Goal: Task Accomplishment & Management: Manage account settings

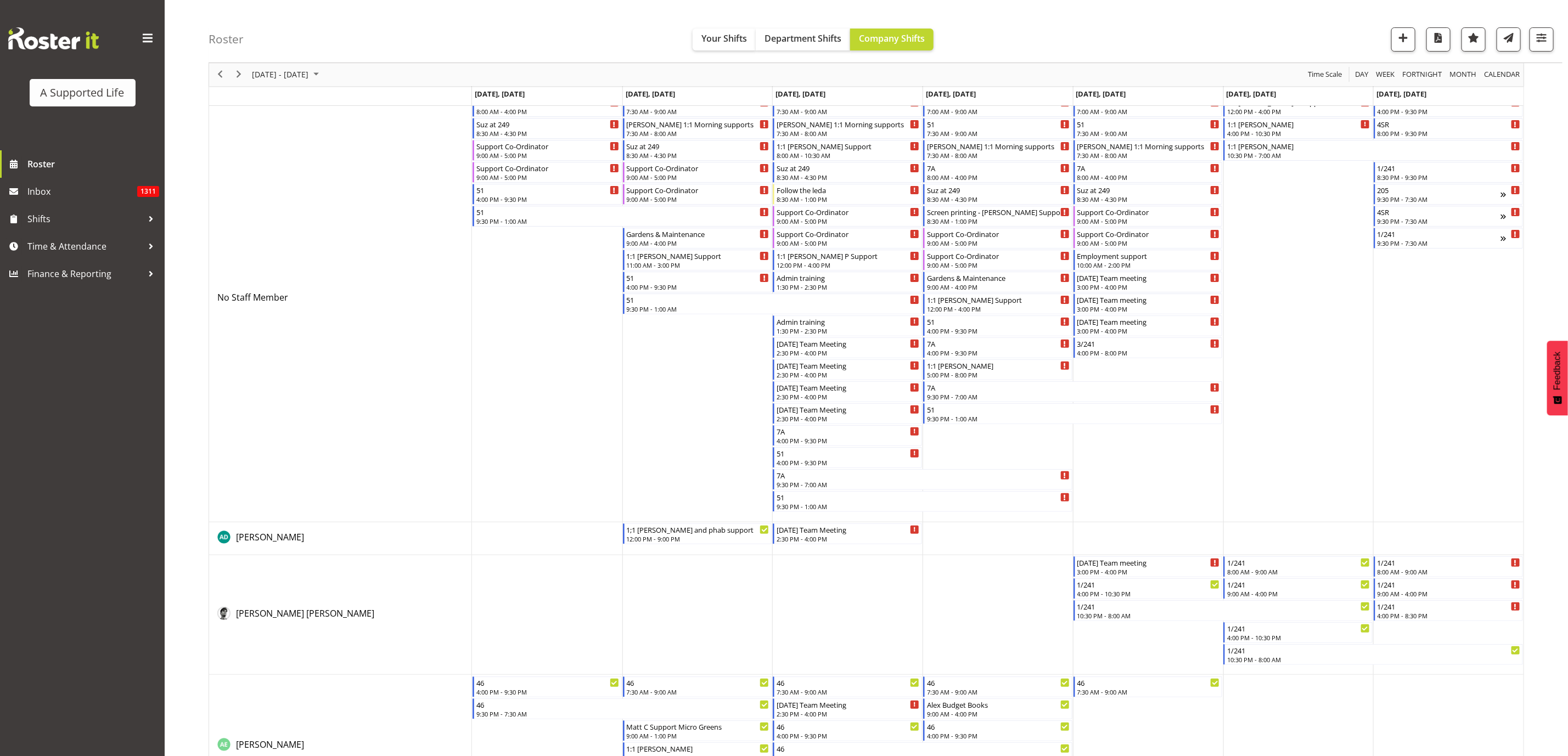
scroll to position [59, 0]
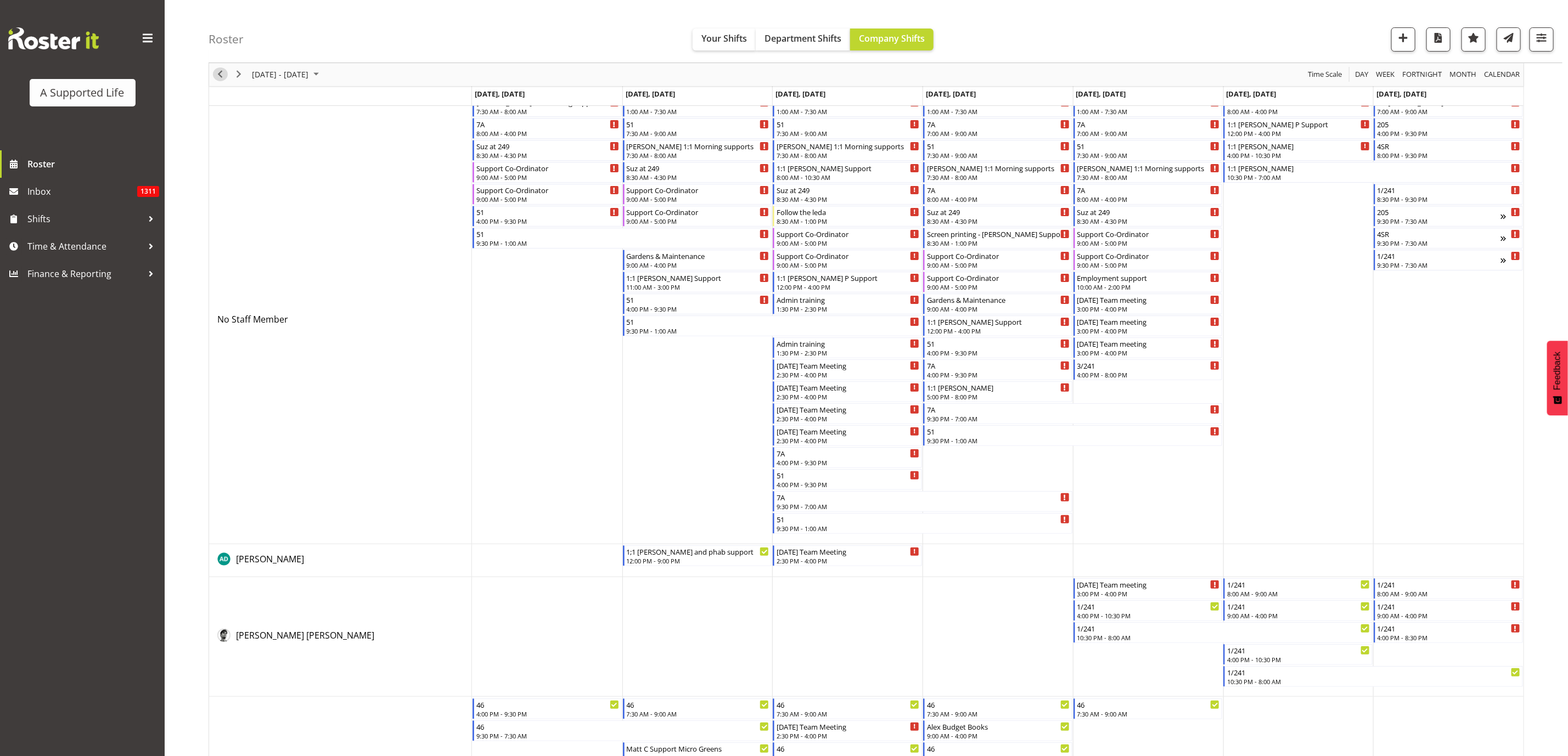
click at [223, 69] on span "Previous" at bounding box center [220, 75] width 13 height 14
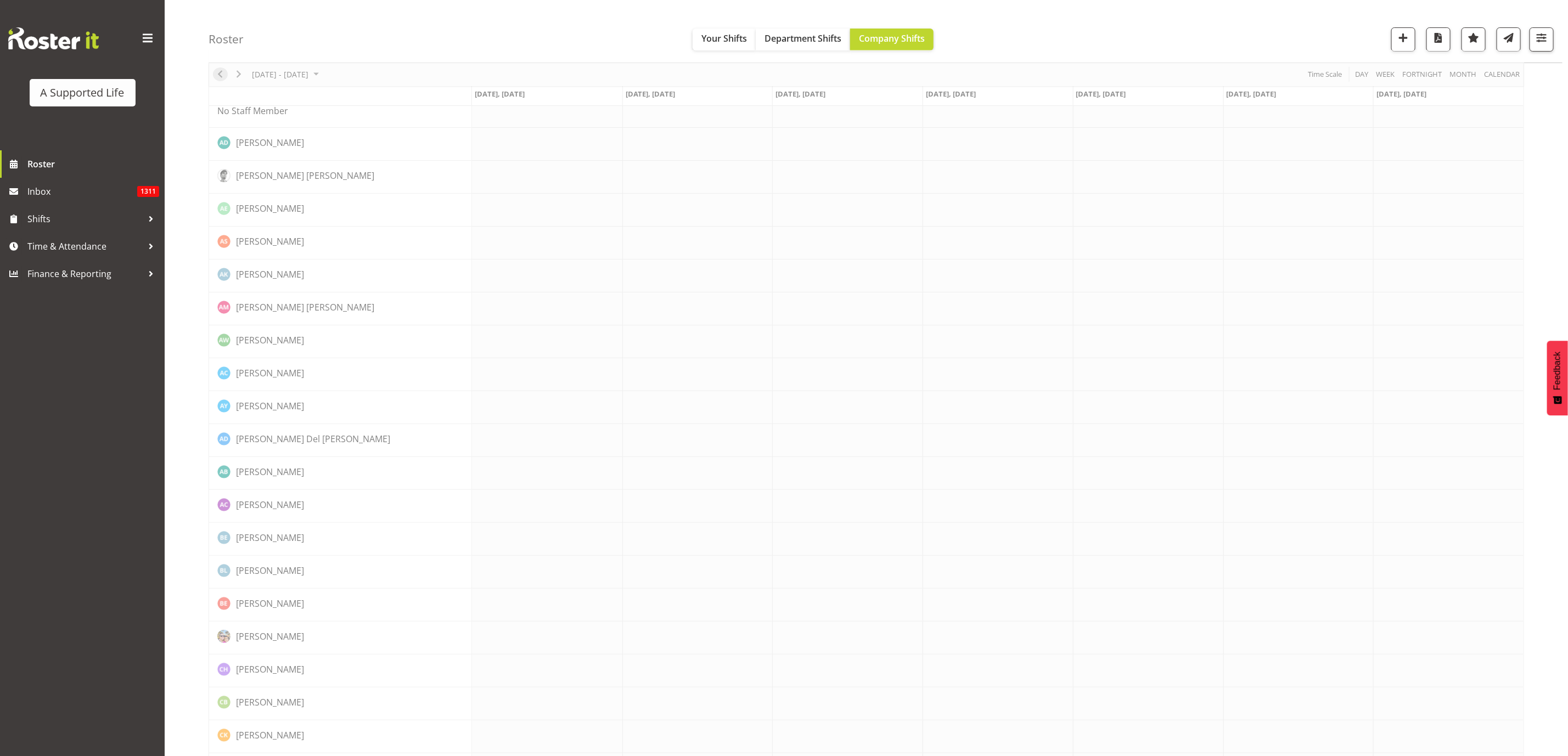
scroll to position [0, 0]
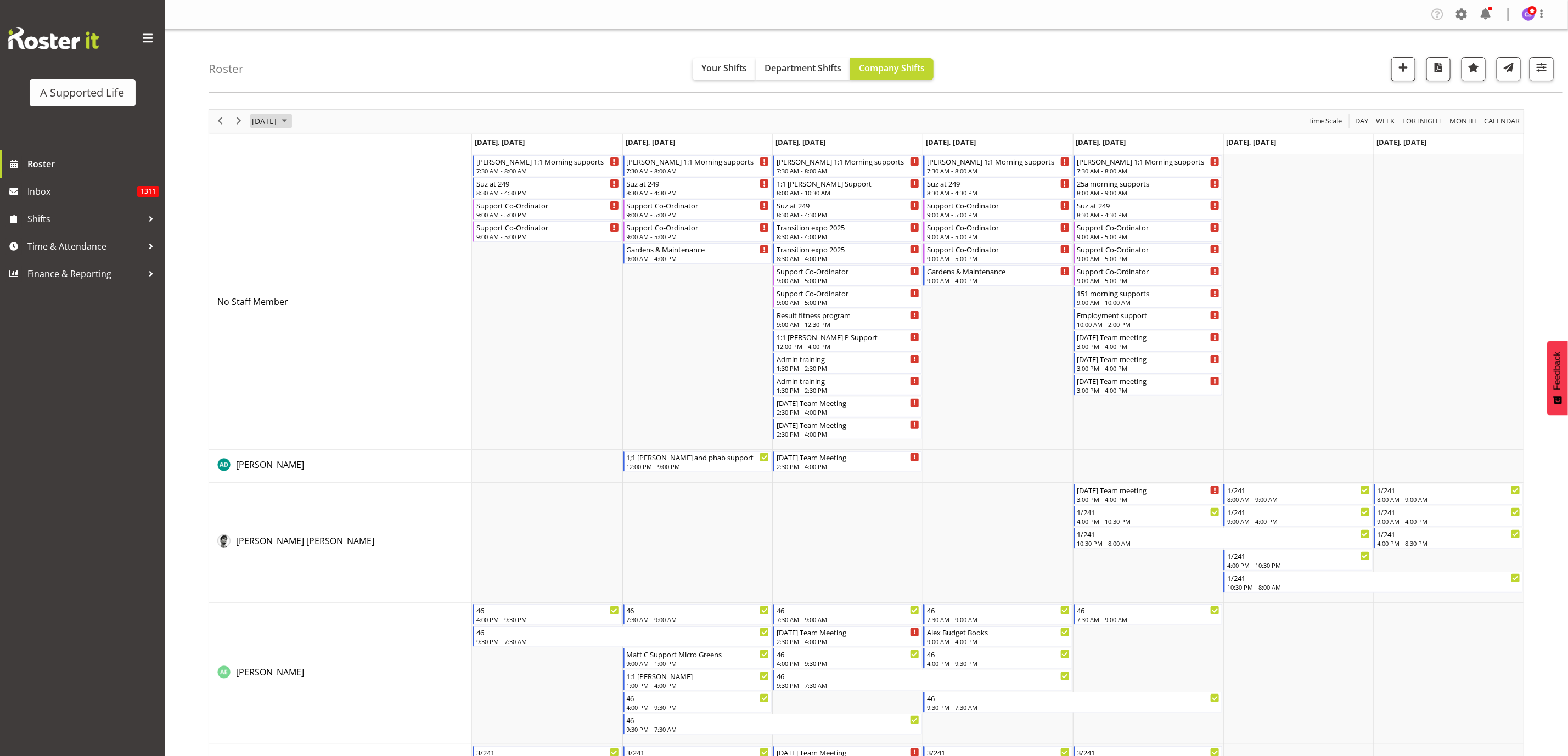
click at [278, 120] on span "[DATE]" at bounding box center [264, 121] width 27 height 14
click at [349, 149] on span "previous month" at bounding box center [348, 148] width 19 height 20
click at [335, 239] on span "22" at bounding box center [334, 243] width 17 height 17
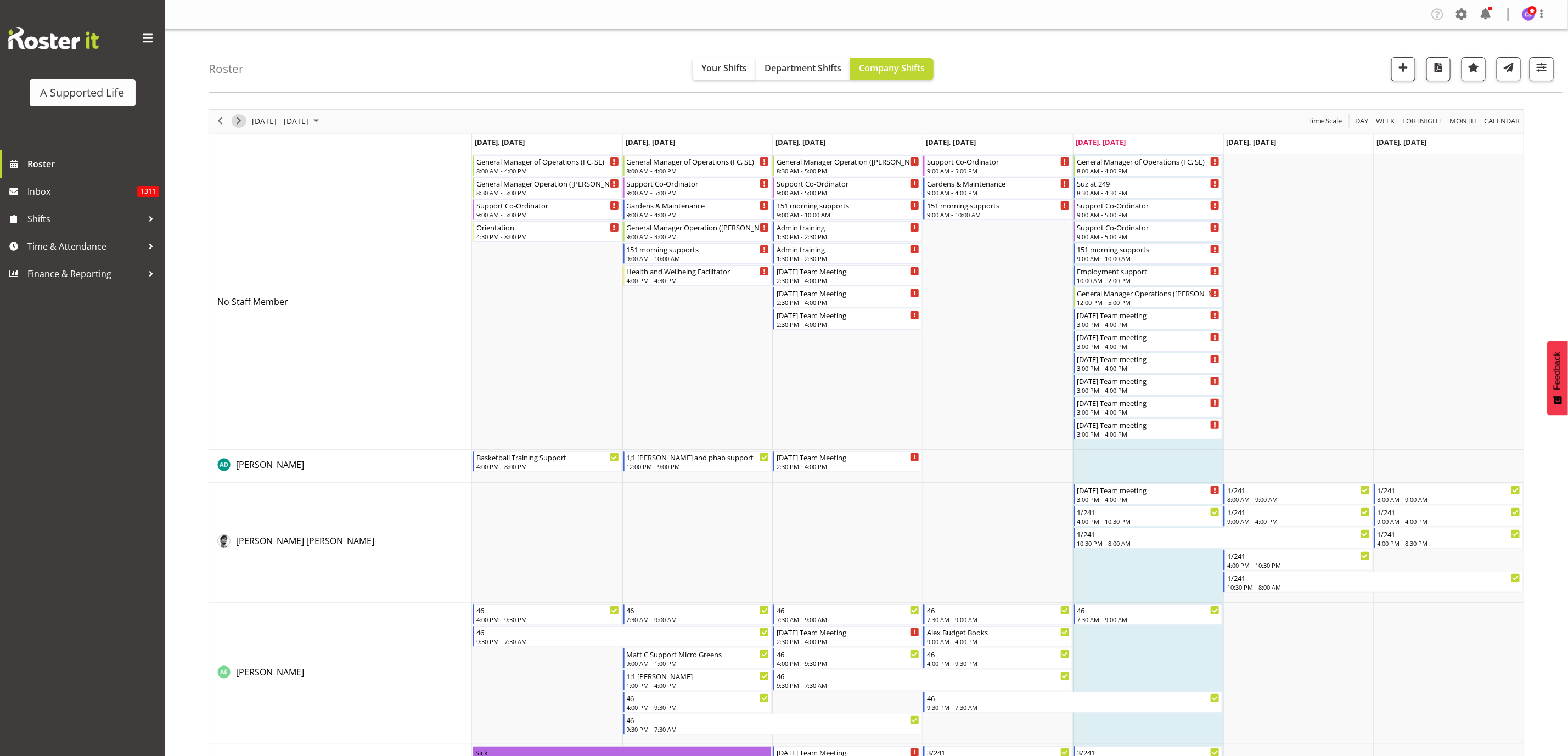
click at [240, 121] on span "Next" at bounding box center [239, 121] width 13 height 14
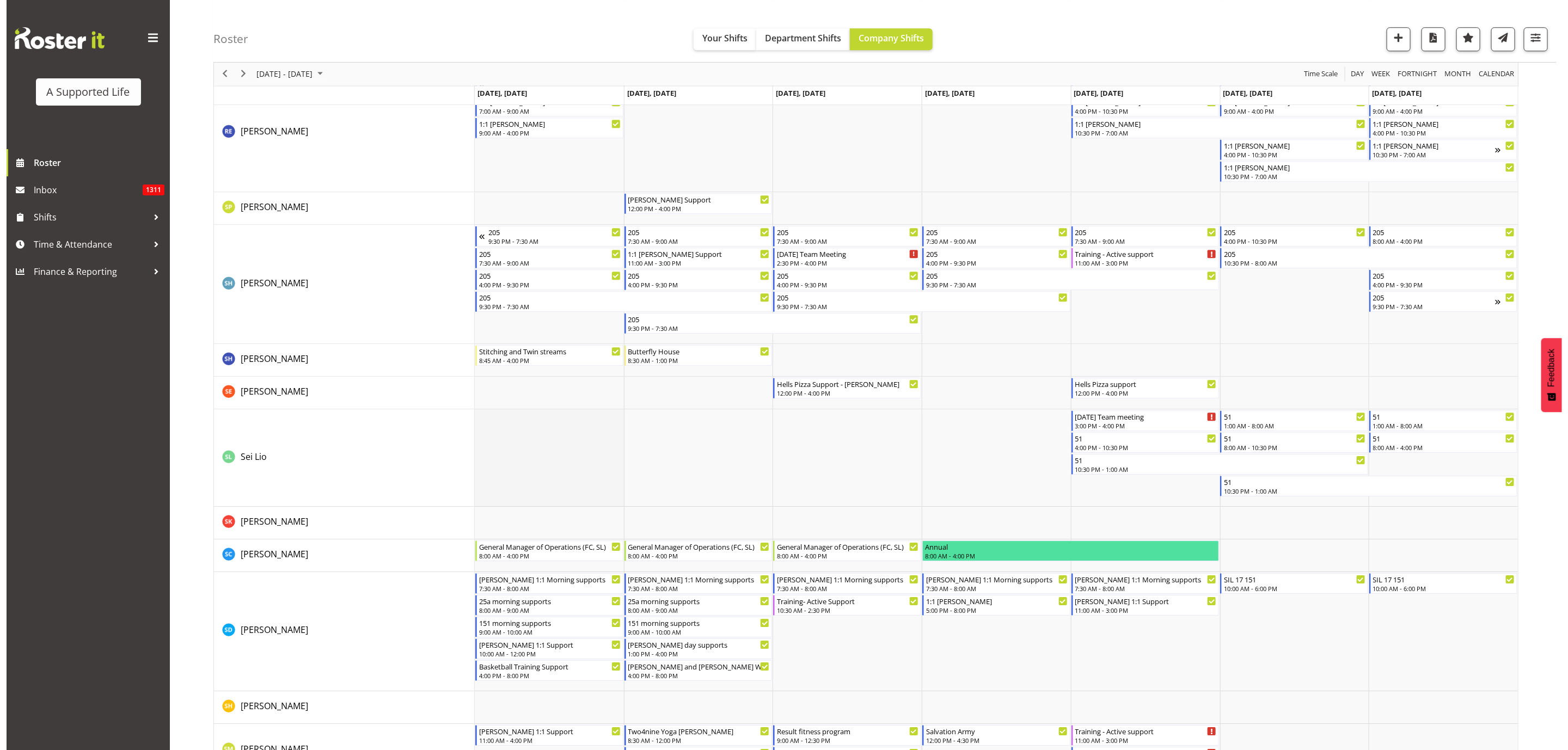
scroll to position [5472, 0]
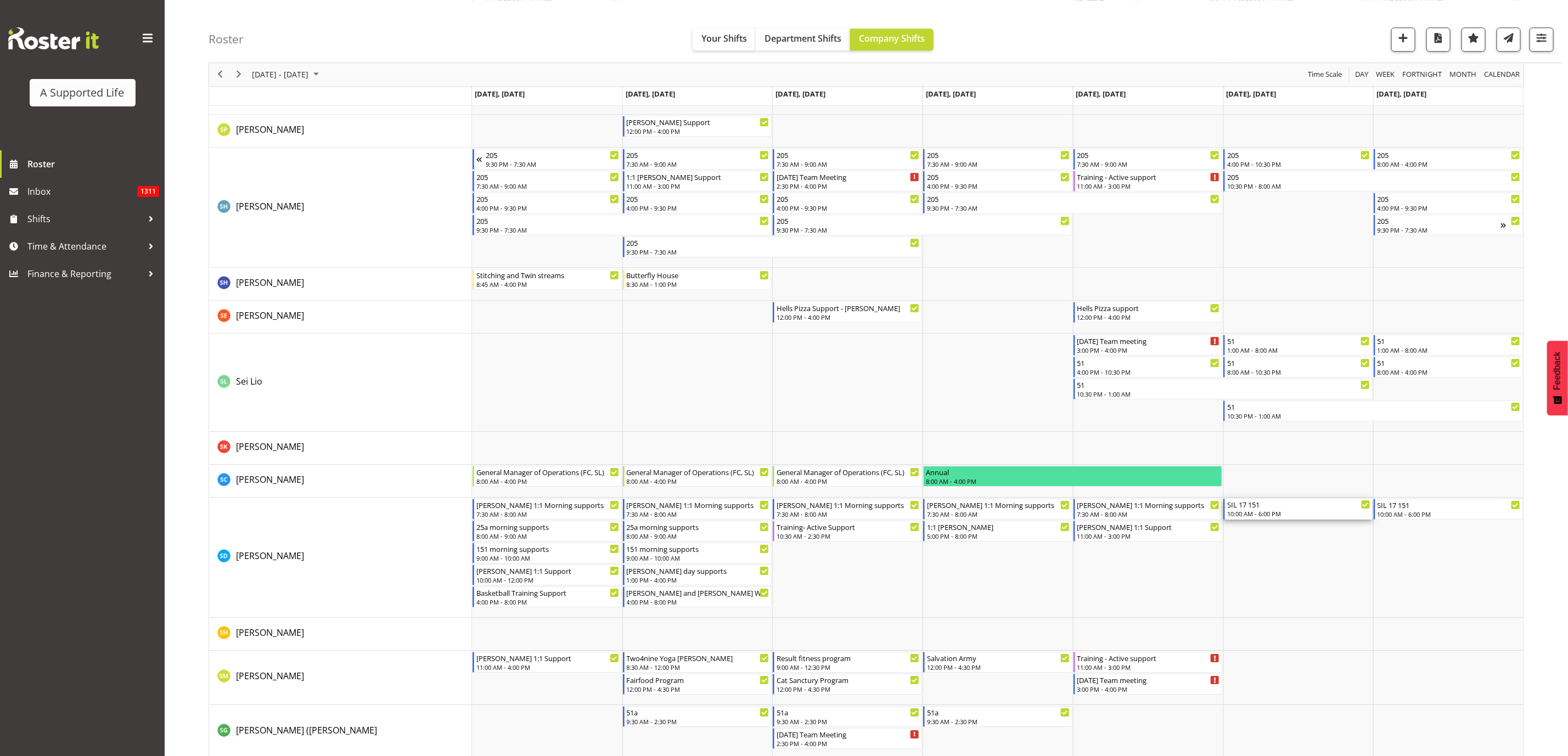
click at [1320, 513] on div "10:00 AM - 6:00 PM" at bounding box center [1299, 514] width 143 height 9
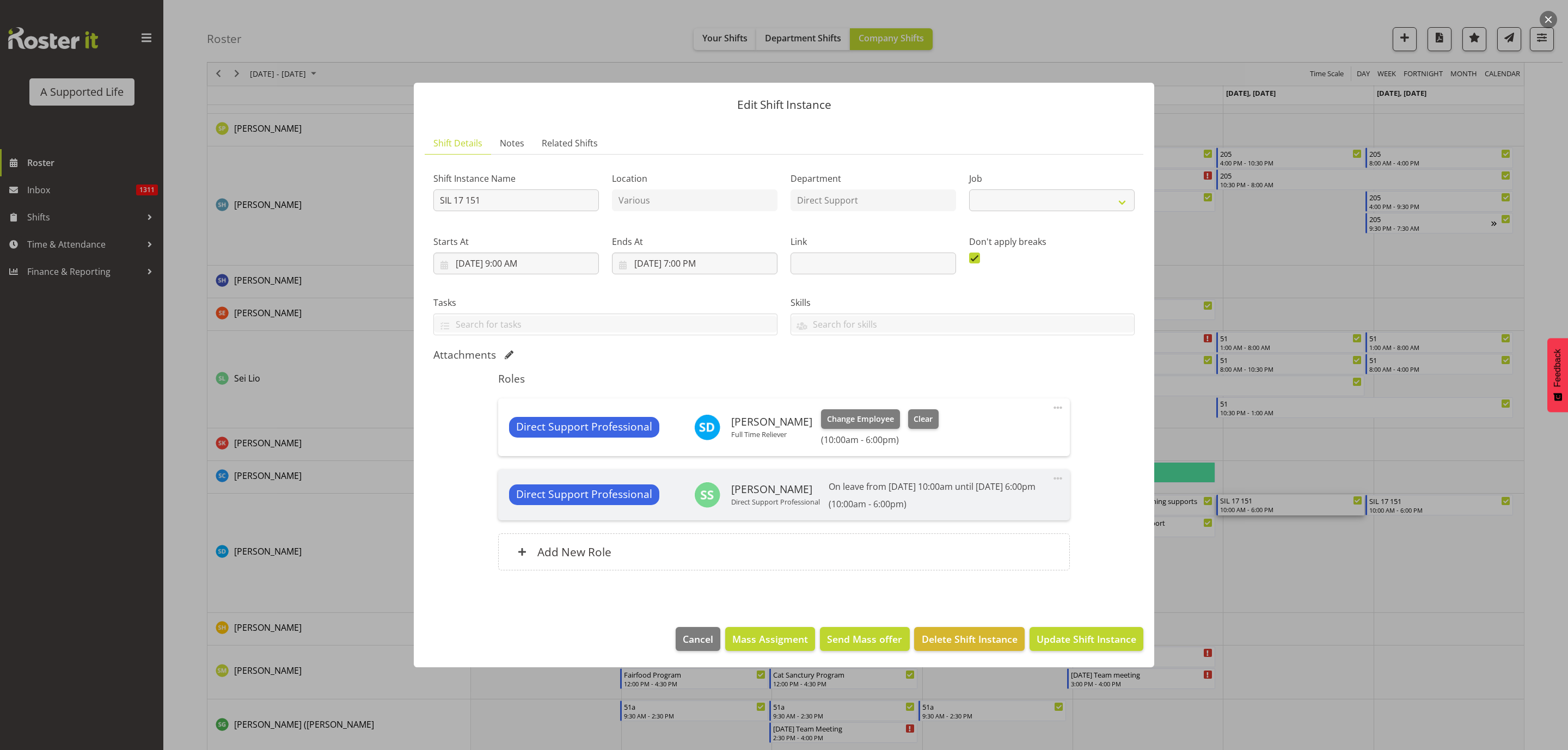
select select "4112"
click at [868, 416] on span "Change Employee" at bounding box center [860, 419] width 67 height 12
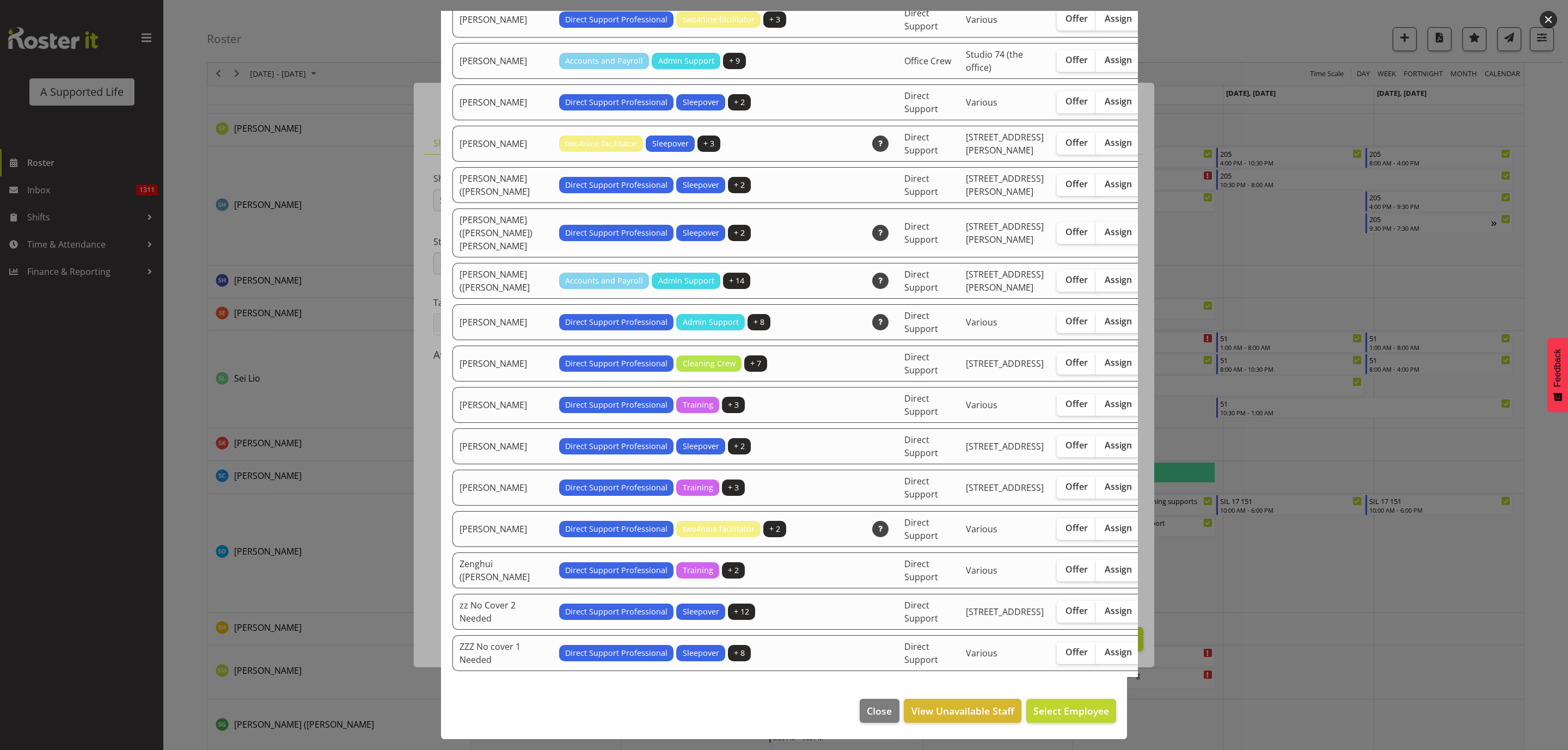
scroll to position [3104, 0]
click at [1104, 107] on span "Assign" at bounding box center [1118, 101] width 27 height 11
click at [1096, 105] on input "Assign" at bounding box center [1099, 101] width 7 height 7
checkbox input "true"
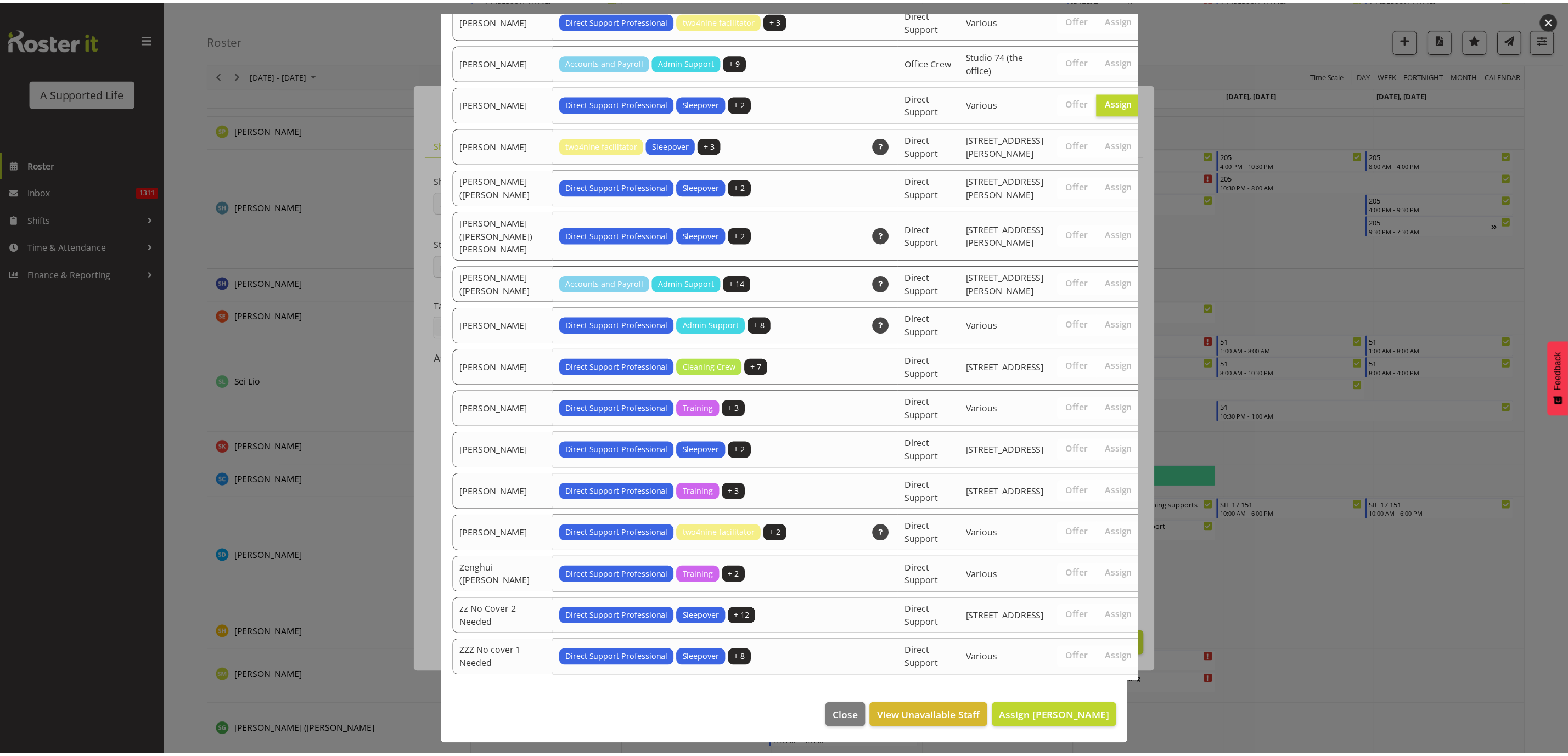
scroll to position [3343, 0]
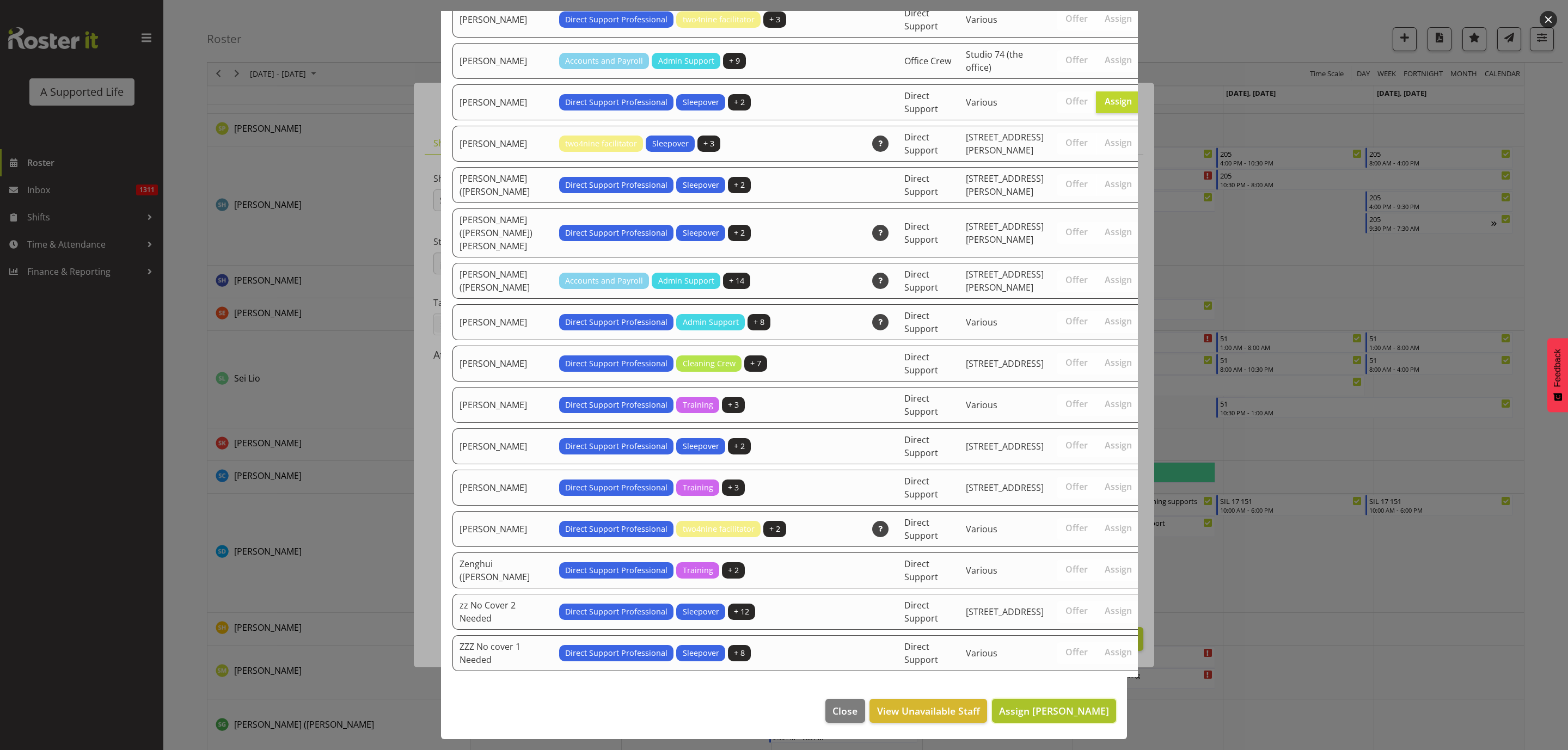
click at [1058, 714] on span "Assign [PERSON_NAME]" at bounding box center [1054, 711] width 110 height 13
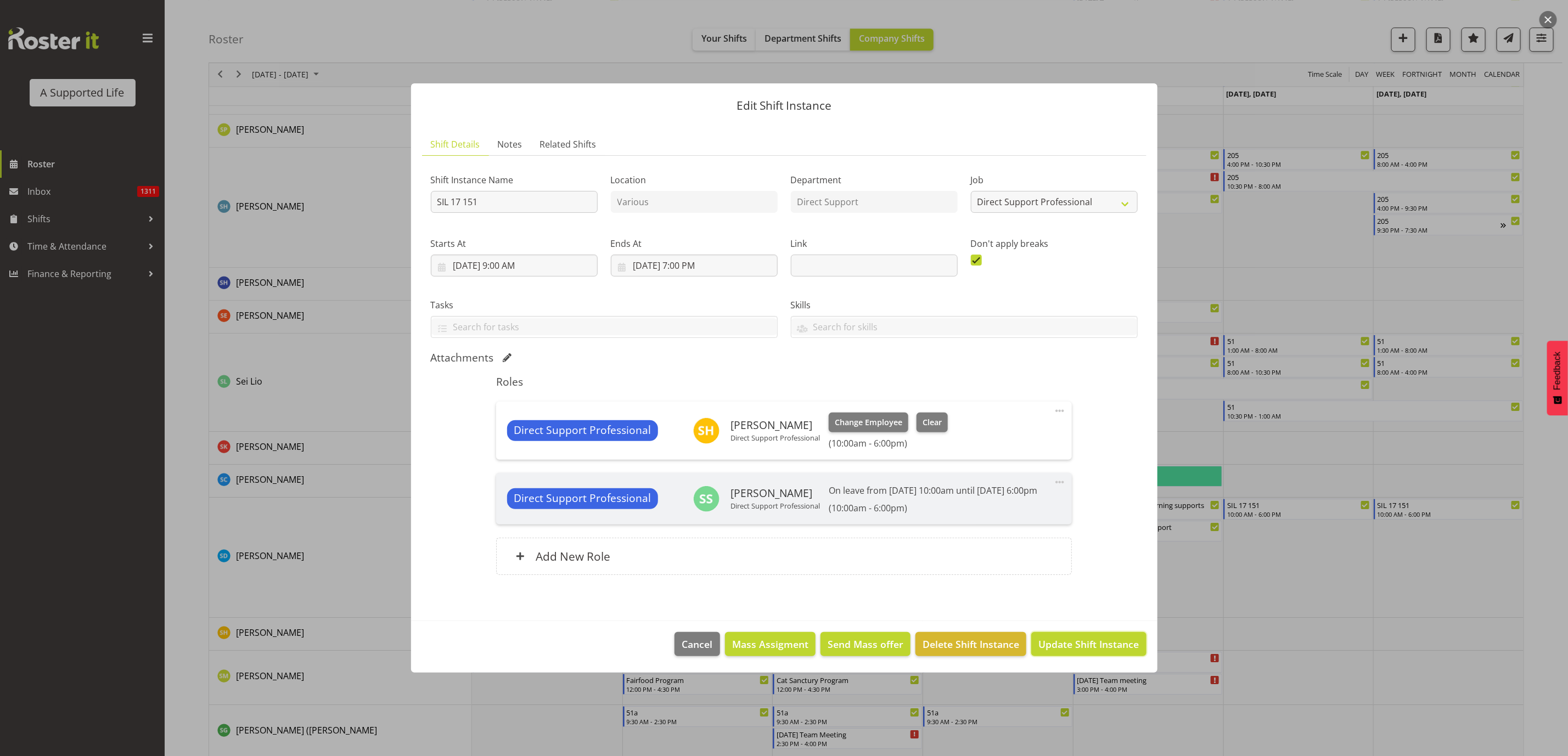
click at [1109, 652] on span "Update Shift Instance" at bounding box center [1088, 644] width 101 height 14
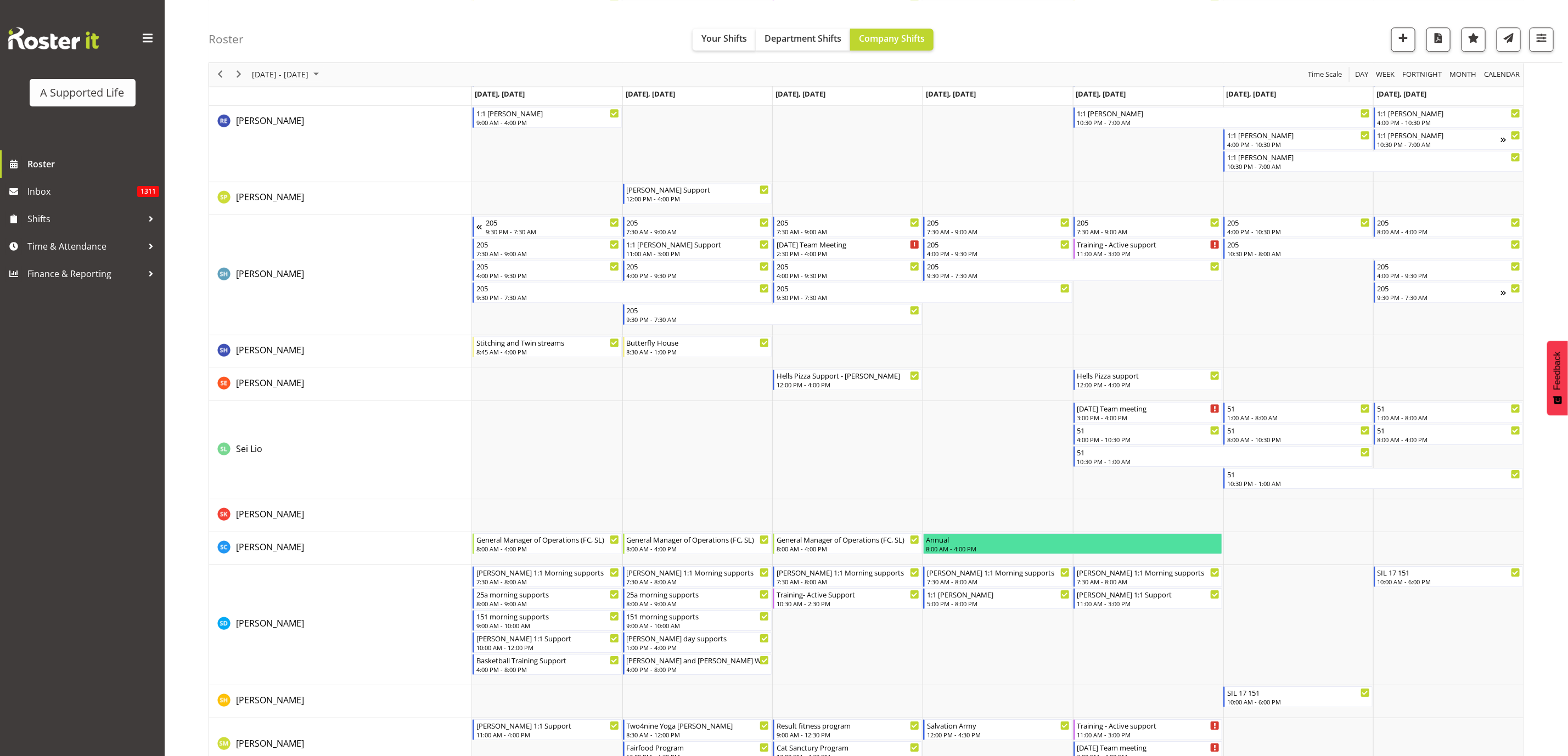
scroll to position [5269, 0]
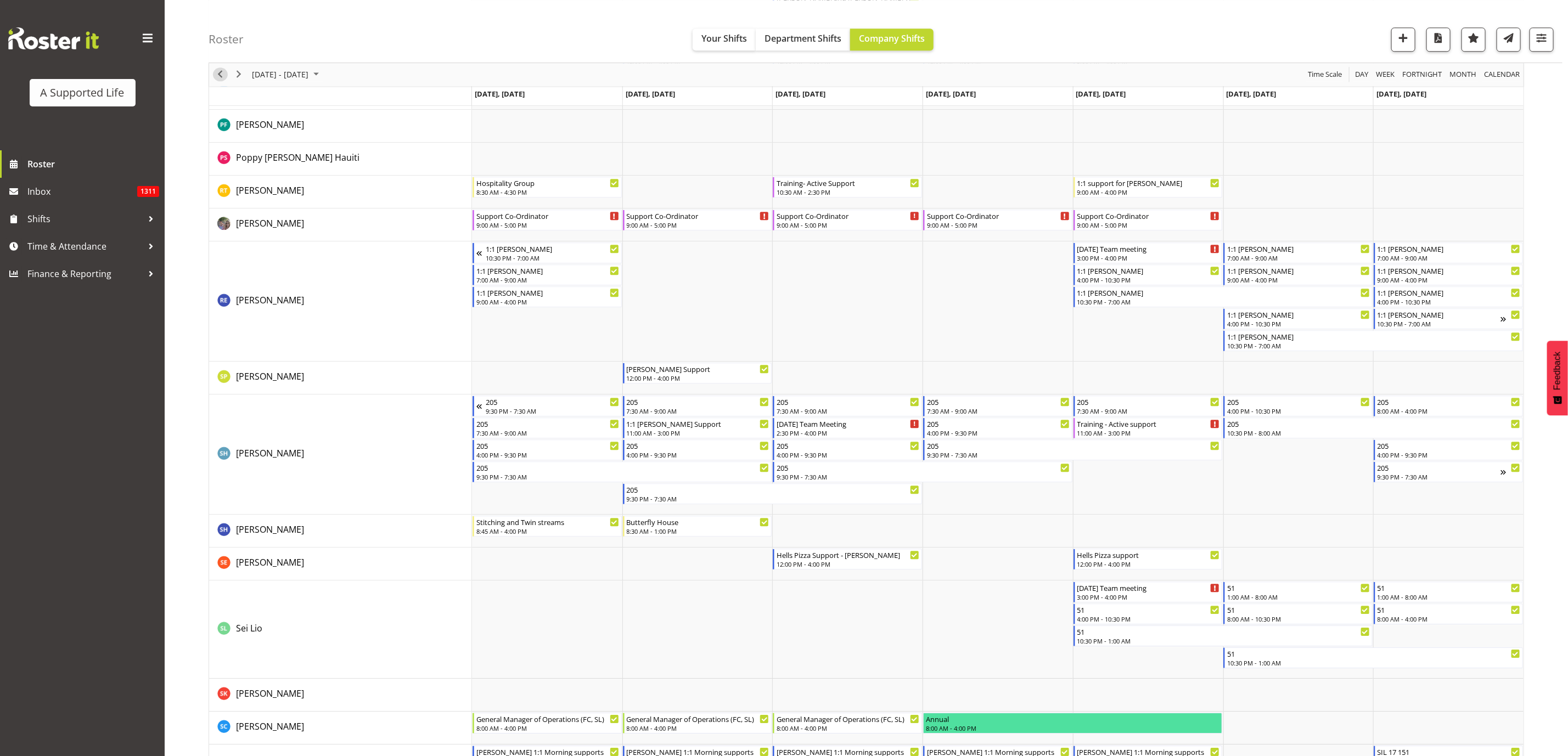
click at [224, 76] on span "Previous" at bounding box center [220, 75] width 13 height 14
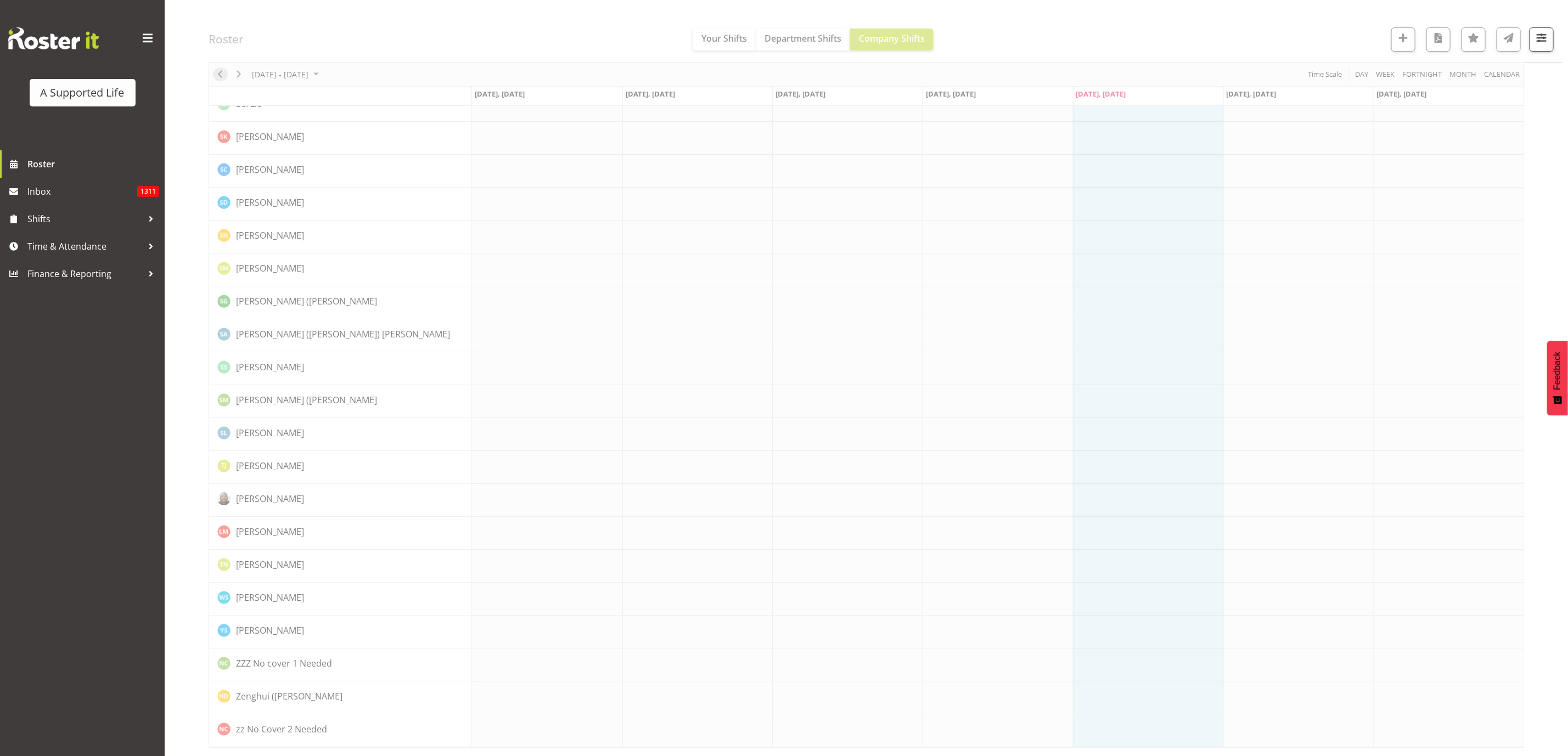
scroll to position [0, 0]
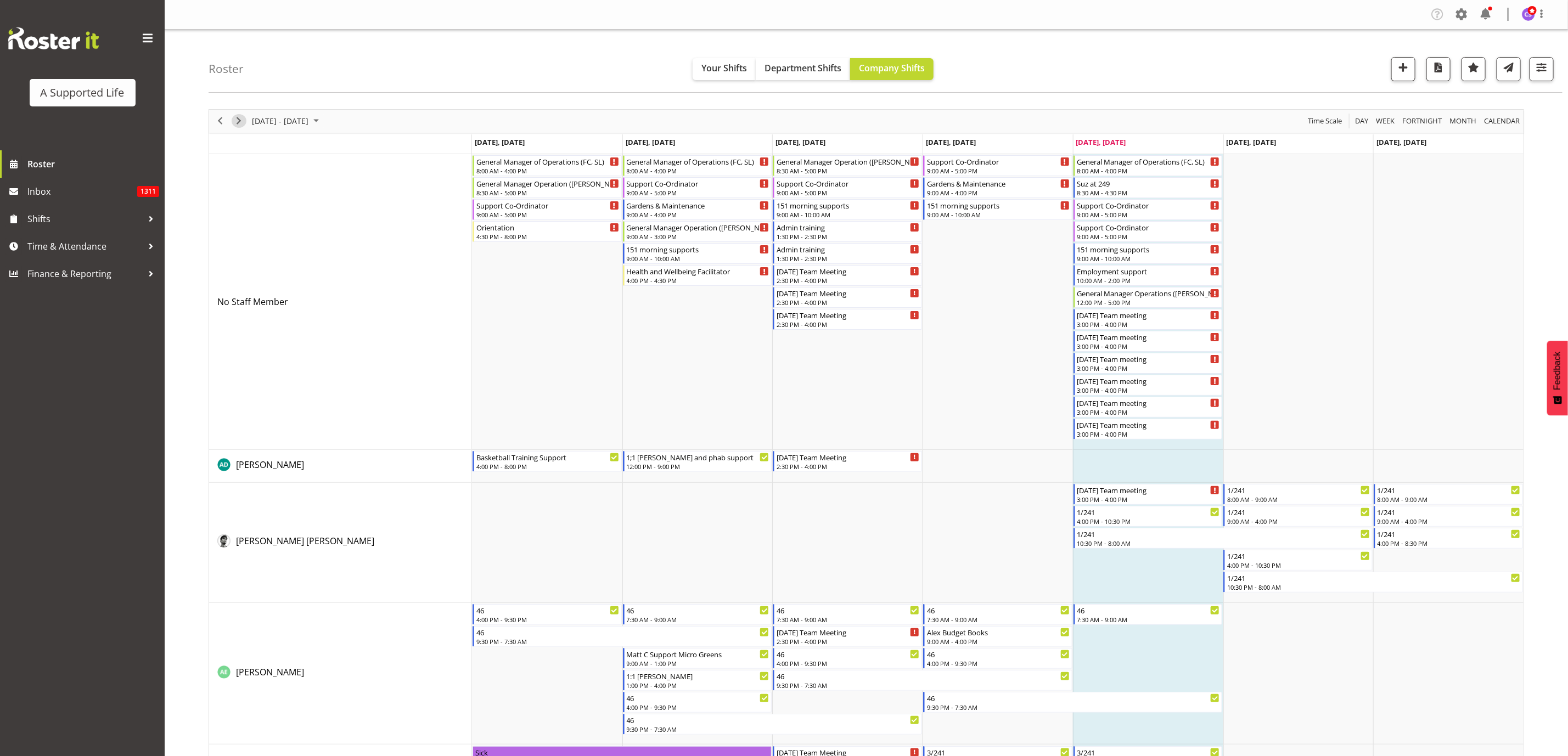
drag, startPoint x: 238, startPoint y: 117, endPoint x: 488, endPoint y: 750, distance: 680.6
click at [238, 117] on span "Next" at bounding box center [239, 121] width 13 height 14
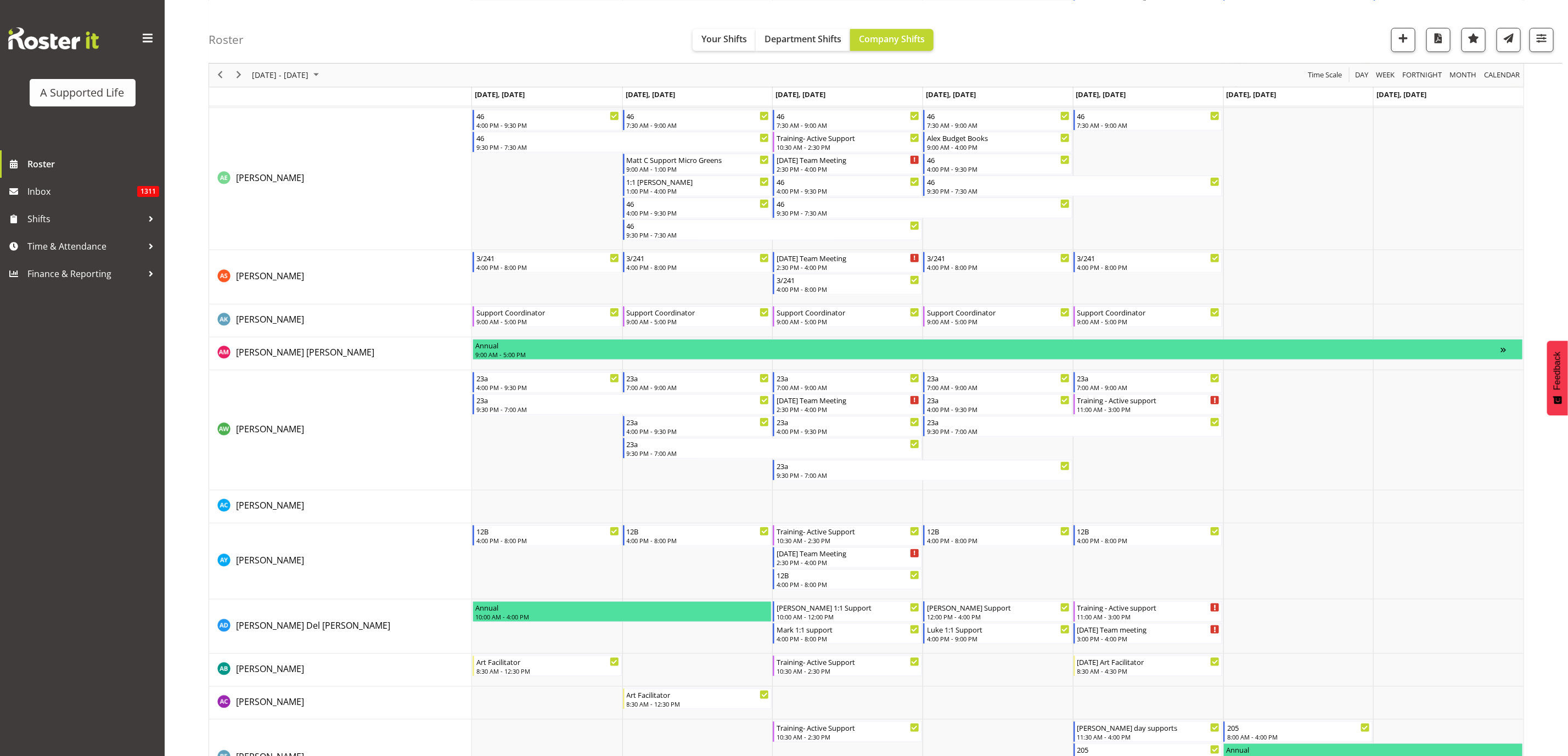
scroll to position [659, 0]
